Goal: Find specific page/section: Find specific page/section

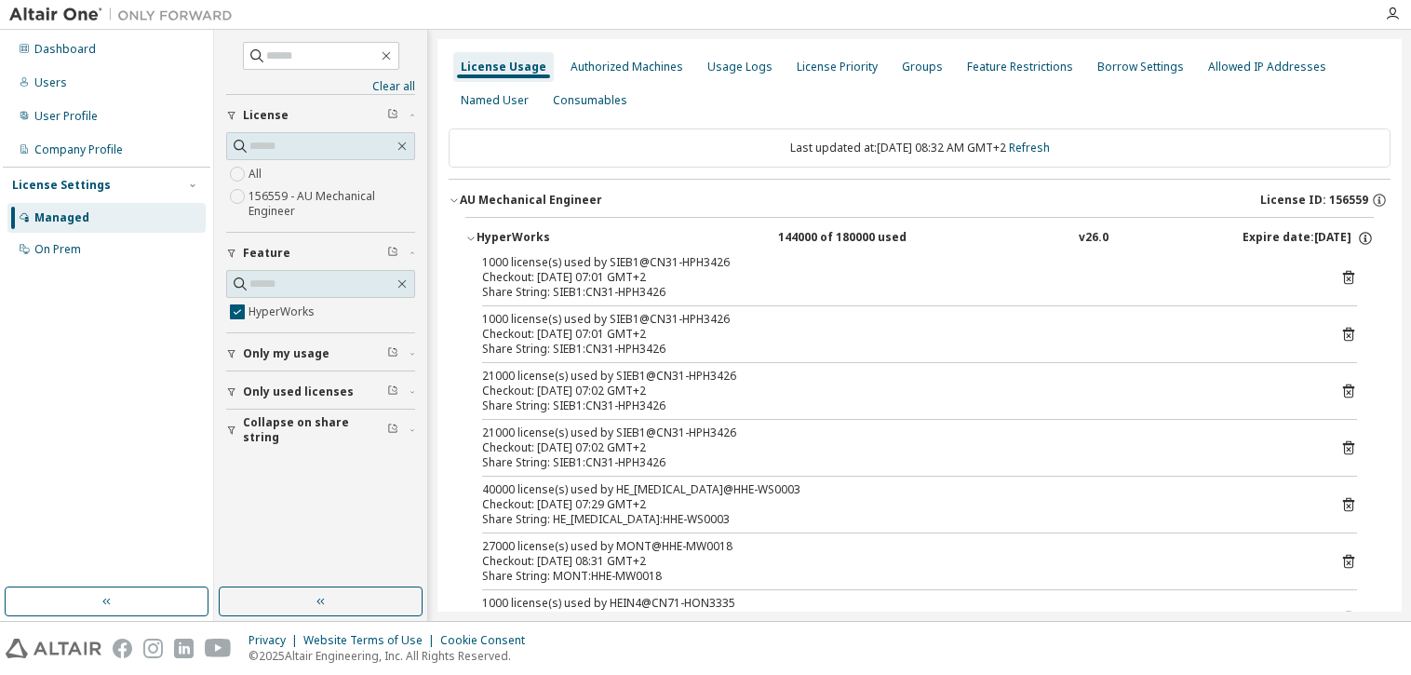
click at [504, 81] on div "License Usage" at bounding box center [503, 67] width 101 height 30
click at [506, 74] on div "License Usage" at bounding box center [504, 67] width 86 height 15
click at [473, 67] on div "License Usage" at bounding box center [504, 67] width 86 height 15
click at [495, 102] on div "Named User" at bounding box center [495, 100] width 68 height 15
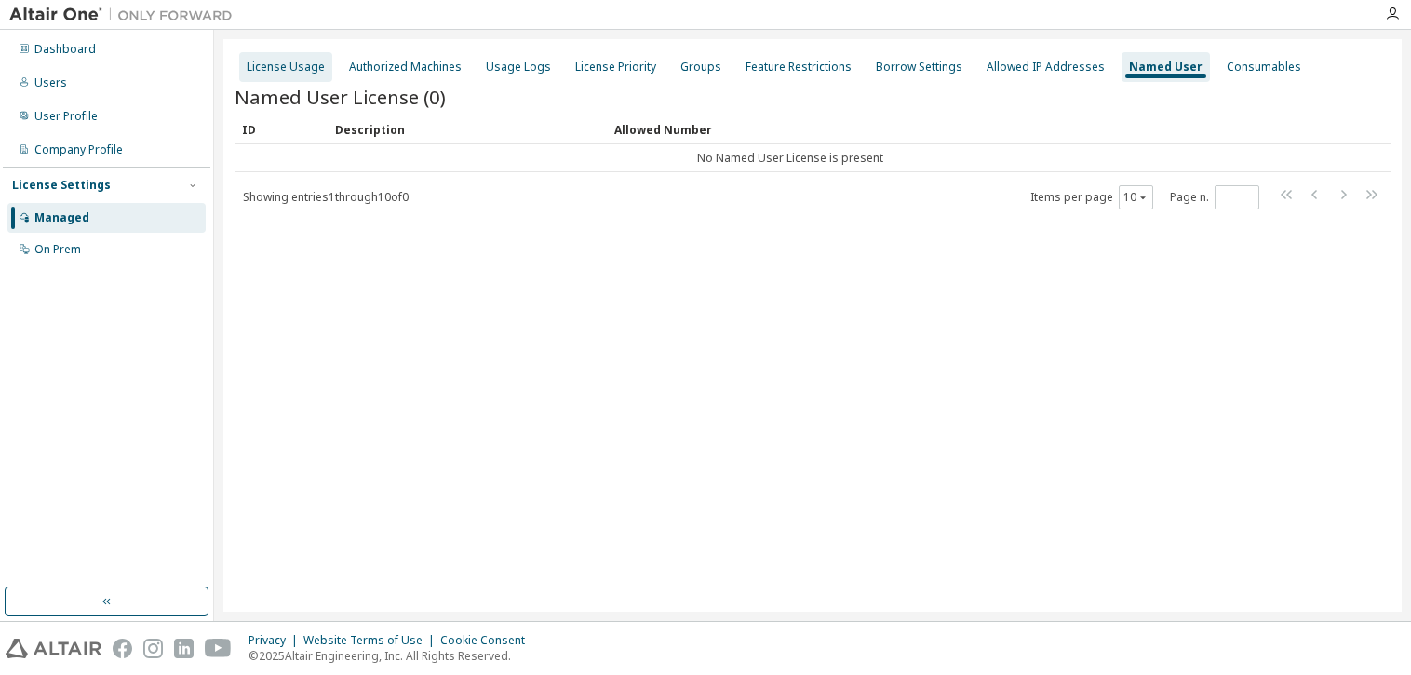
click at [276, 68] on div "License Usage" at bounding box center [286, 67] width 78 height 15
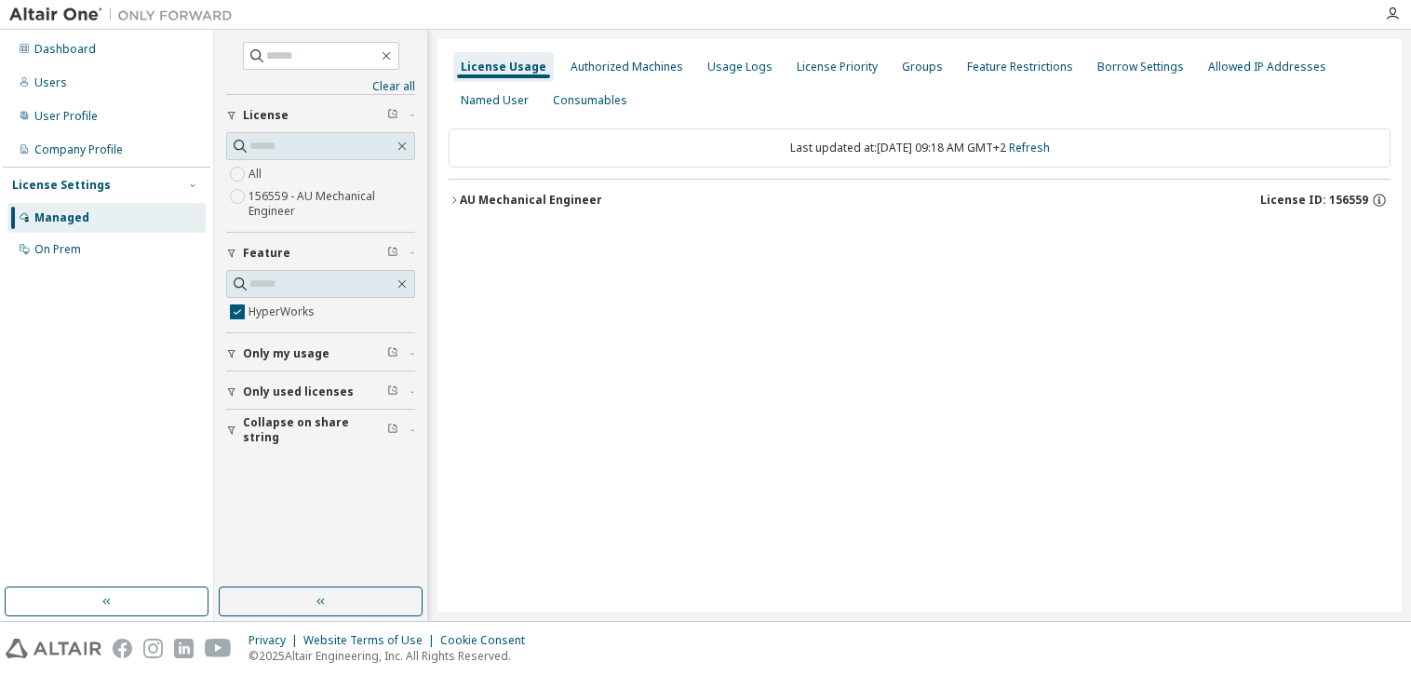
click at [234, 388] on icon "button" at bounding box center [231, 392] width 7 height 8
click at [458, 200] on icon "button" at bounding box center [454, 200] width 11 height 11
click at [473, 236] on icon "button" at bounding box center [470, 238] width 11 height 11
